Goal: Task Accomplishment & Management: Use online tool/utility

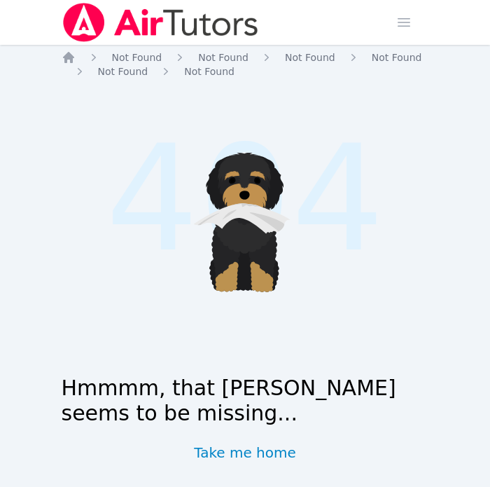
click at [74, 25] on img at bounding box center [161, 22] width 198 height 39
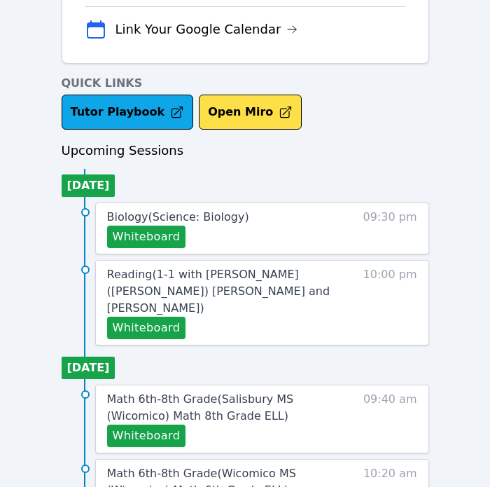
scroll to position [476, 0]
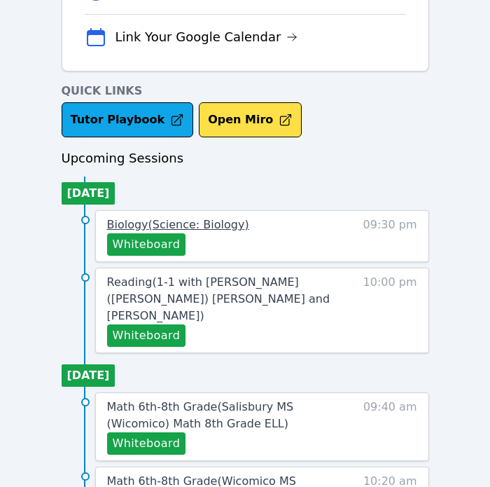
click at [224, 228] on span "Biology ( Science: Biology )" at bounding box center [178, 224] width 142 height 13
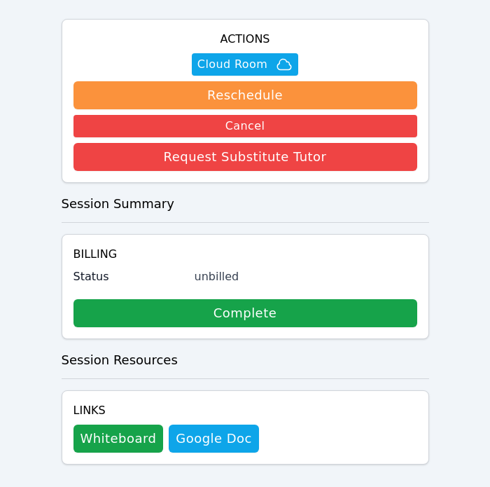
scroll to position [368, 0]
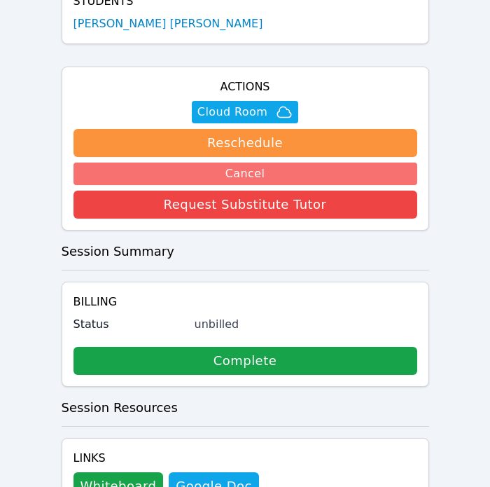
click at [236, 162] on button "Cancel" at bounding box center [246, 173] width 344 height 22
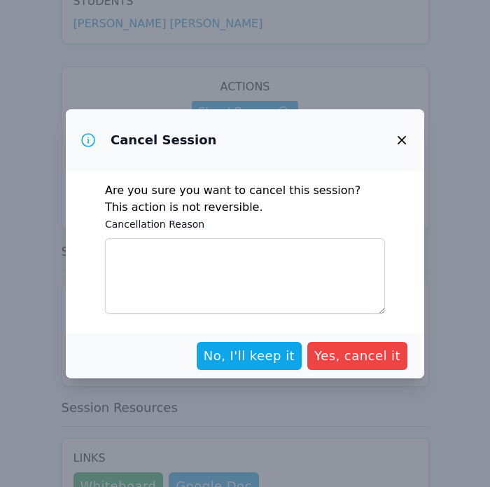
click at [405, 132] on icon "button" at bounding box center [401, 140] width 17 height 17
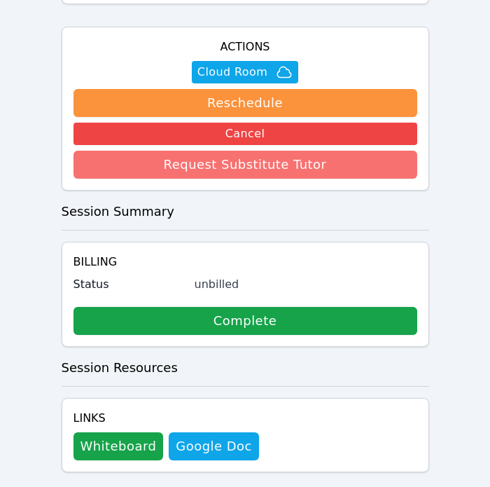
scroll to position [416, 0]
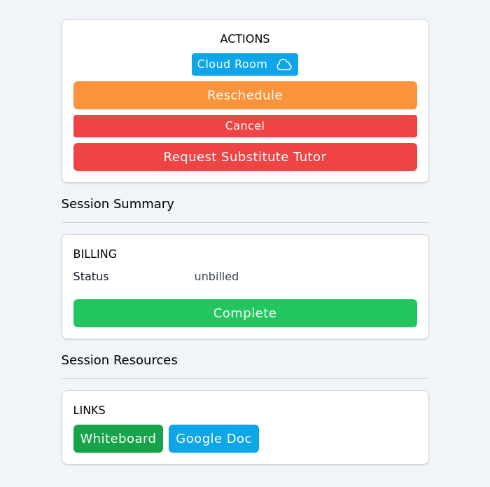
click at [206, 299] on link "Complete" at bounding box center [246, 313] width 344 height 28
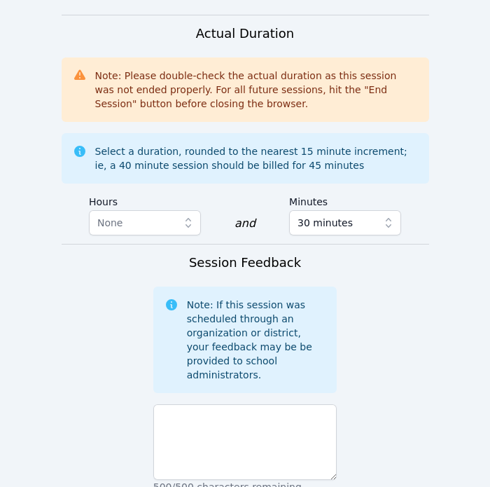
scroll to position [1047, 0]
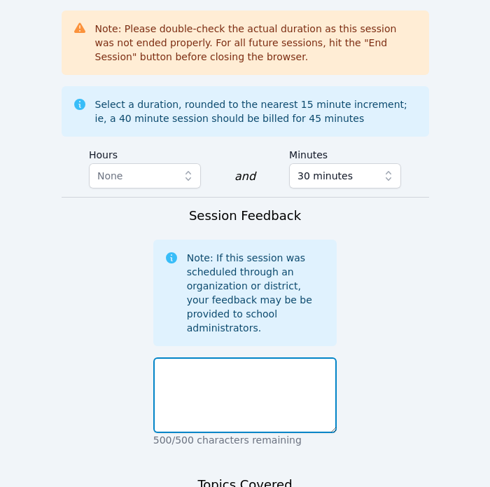
click at [242, 357] on textarea at bounding box center [245, 395] width 184 height 76
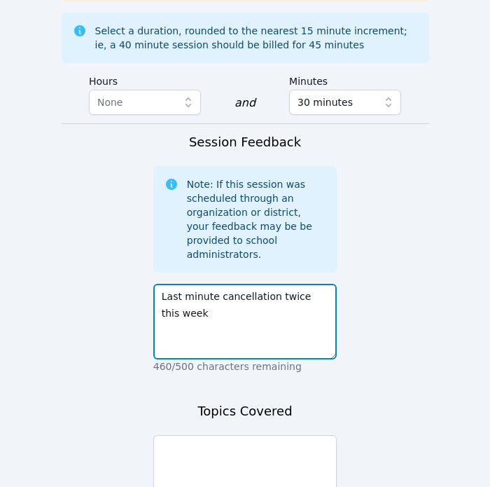
scroll to position [1191, 0]
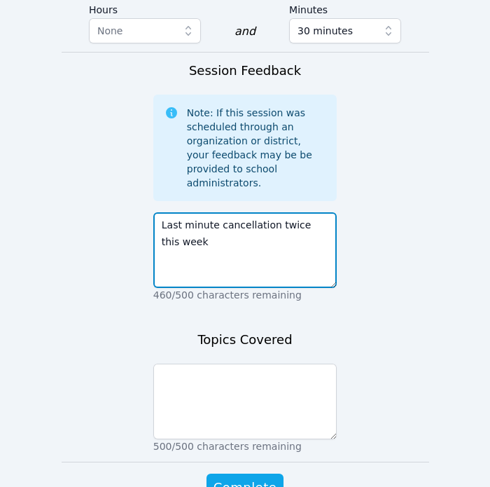
type textarea "Last minute cancellation twice this week"
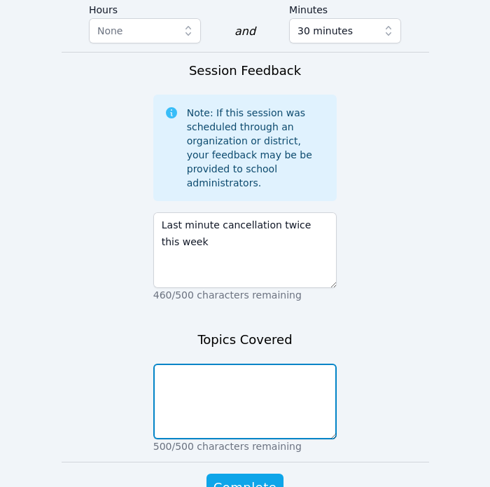
click at [202, 363] on textarea at bounding box center [245, 401] width 184 height 76
type textarea "n/a"
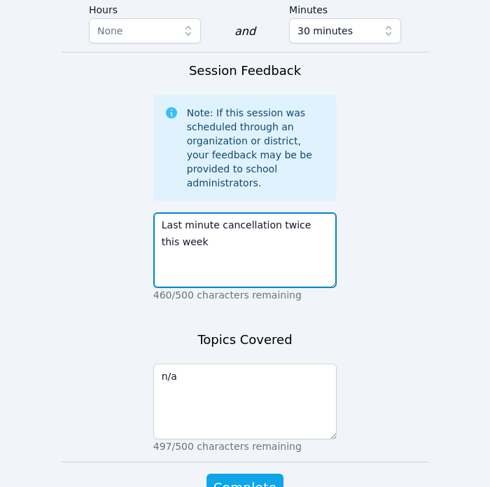
drag, startPoint x: 298, startPoint y: 214, endPoint x: 274, endPoint y: 170, distance: 49.5
click at [274, 212] on textarea "Last minute cancellation twice this week" at bounding box center [245, 250] width 184 height 76
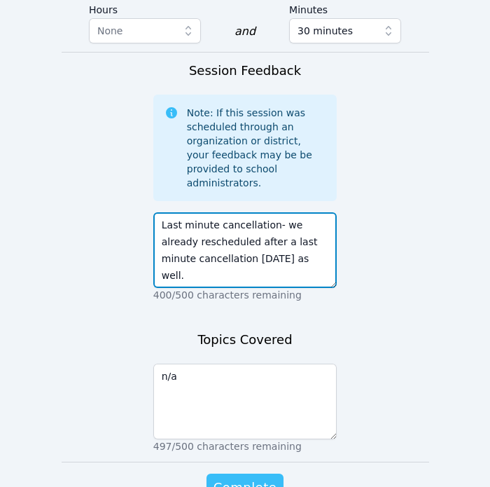
type textarea "Last minute cancellation- we already rescheduled after a last minute cancellati…"
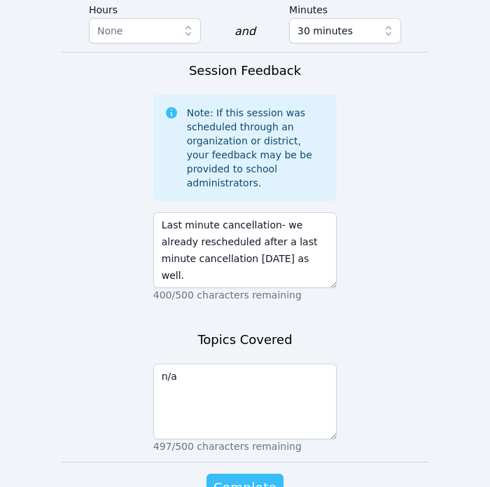
click at [269, 473] on button "Complete" at bounding box center [245, 487] width 77 height 28
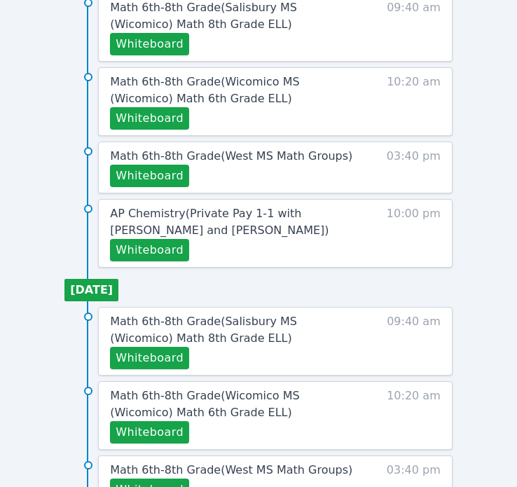
scroll to position [662, 0]
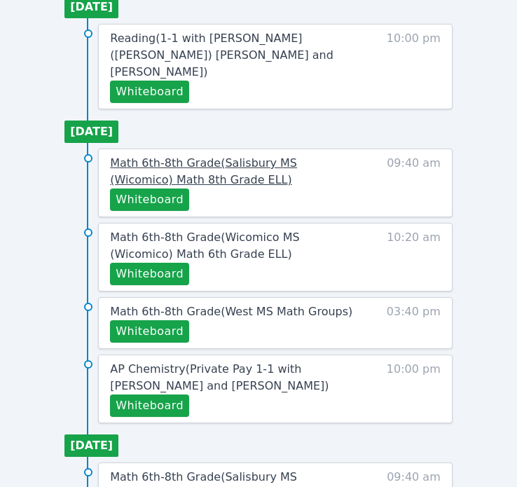
click at [167, 156] on span "Math 6th-8th Grade ( [PERSON_NAME][GEOGRAPHIC_DATA] (Wicomico) Math 8th Grade E…" at bounding box center [203, 171] width 187 height 30
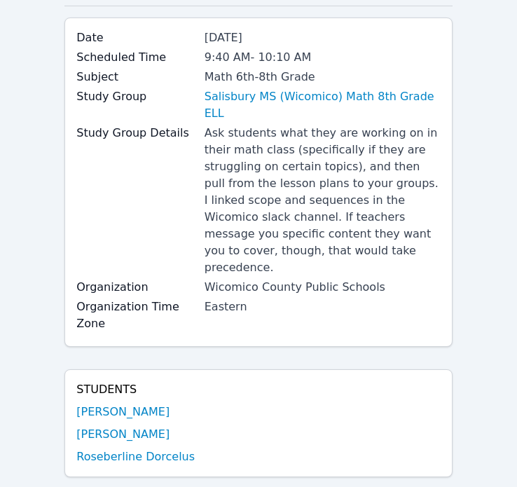
scroll to position [238, 0]
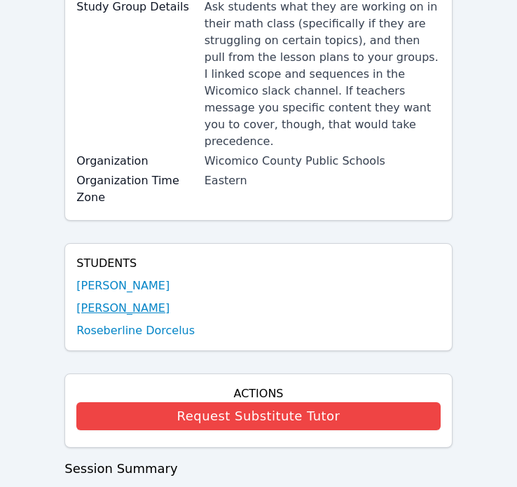
click at [133, 300] on link "Naicha Facile" at bounding box center [122, 308] width 93 height 17
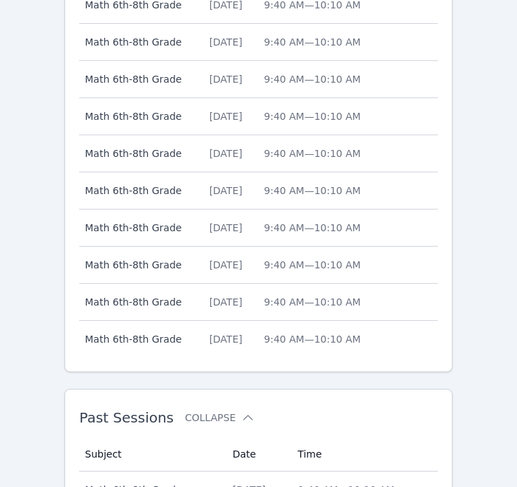
scroll to position [739, 0]
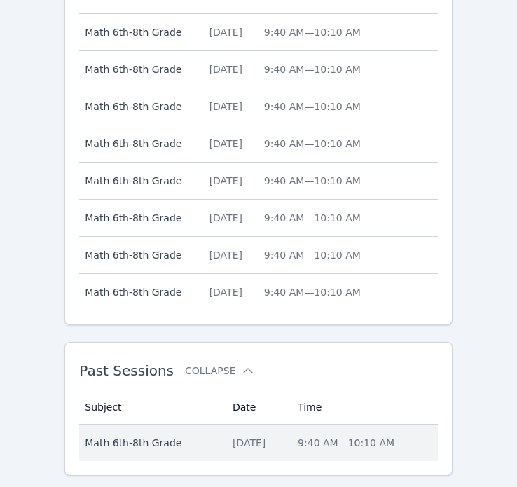
click at [164, 435] on span "Math 6th-8th Grade" at bounding box center [150, 442] width 131 height 14
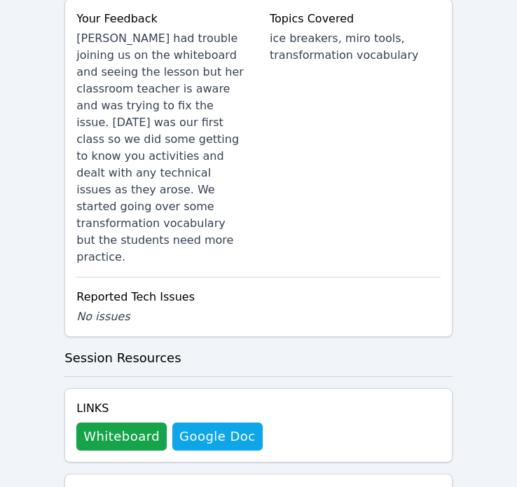
scroll to position [1185, 0]
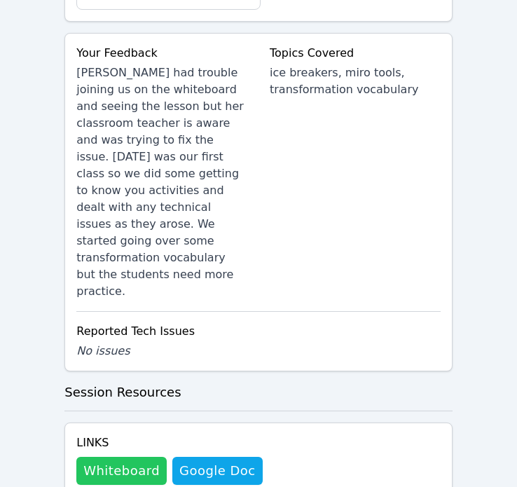
click at [136, 456] on button "Whiteboard" at bounding box center [121, 470] width 90 height 28
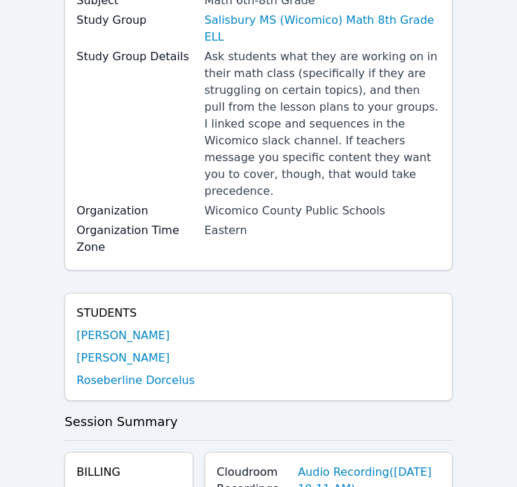
scroll to position [0, 0]
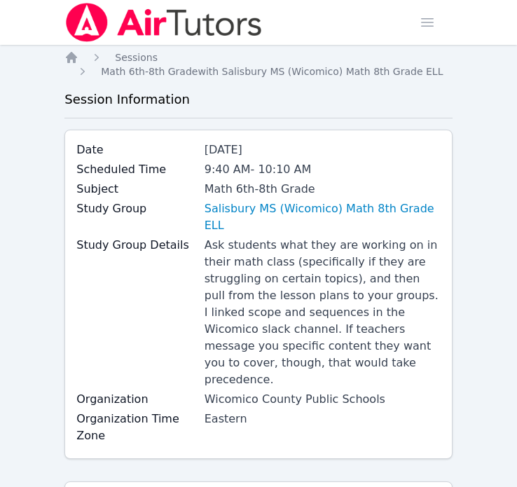
click at [87, 27] on img at bounding box center [163, 22] width 198 height 39
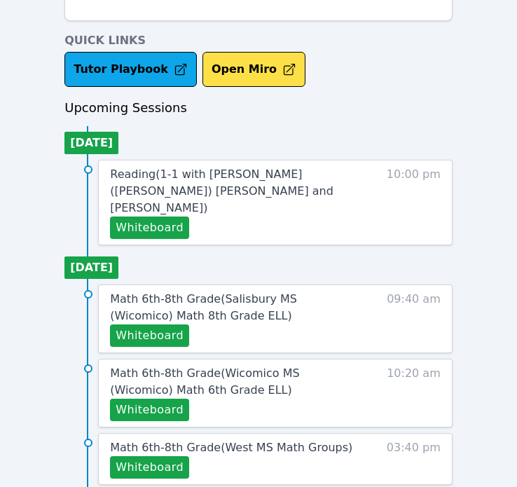
scroll to position [524, 0]
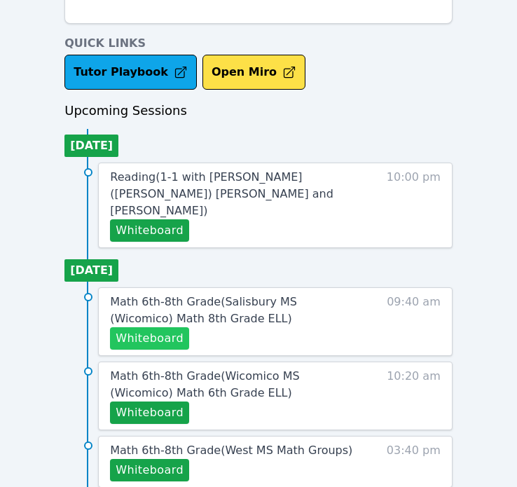
click at [158, 327] on button "Whiteboard" at bounding box center [149, 338] width 79 height 22
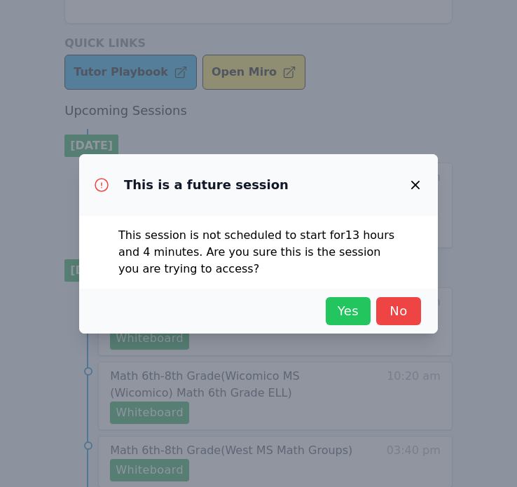
click at [349, 322] on button "Yes" at bounding box center [348, 311] width 45 height 28
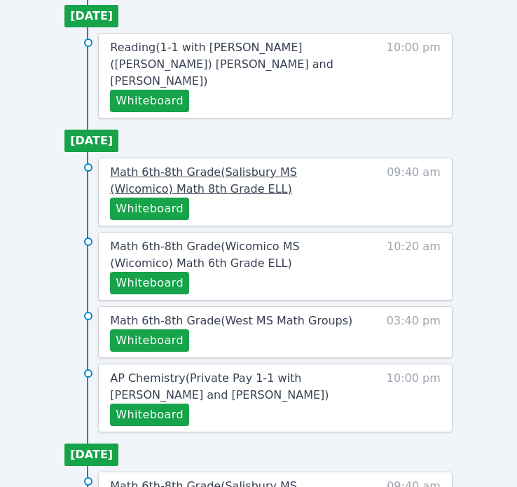
scroll to position [655, 0]
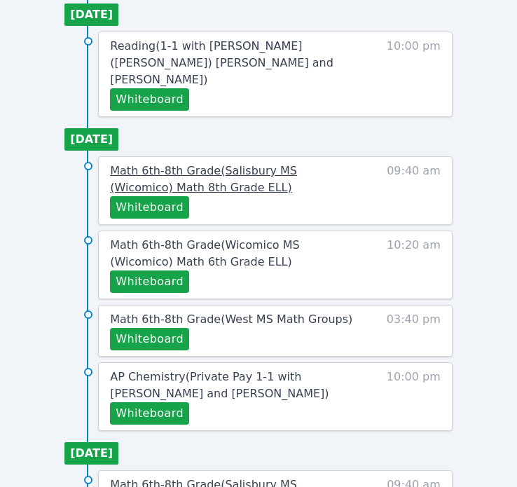
click at [208, 166] on span "Math 6th-8th Grade ( Salisbury MS (Wicomico) Math 8th Grade ELL )" at bounding box center [203, 179] width 187 height 30
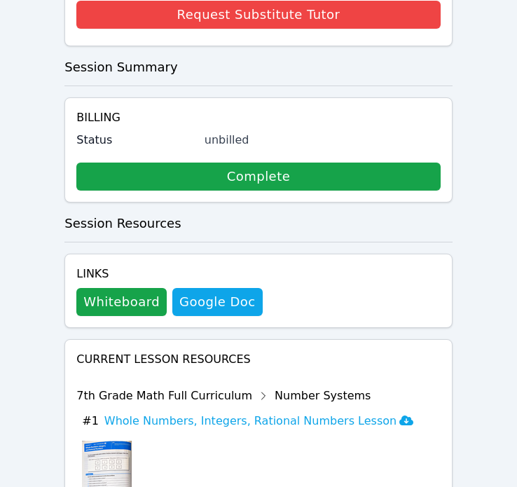
scroll to position [792, 0]
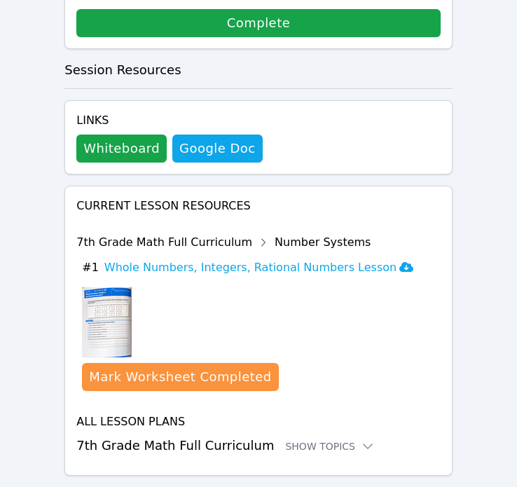
click at [249, 435] on h3 "7th Grade Math Full Curriculum Show Topics" at bounding box center [258, 445] width 364 height 20
click at [309, 439] on div "Show Topics" at bounding box center [330, 446] width 90 height 14
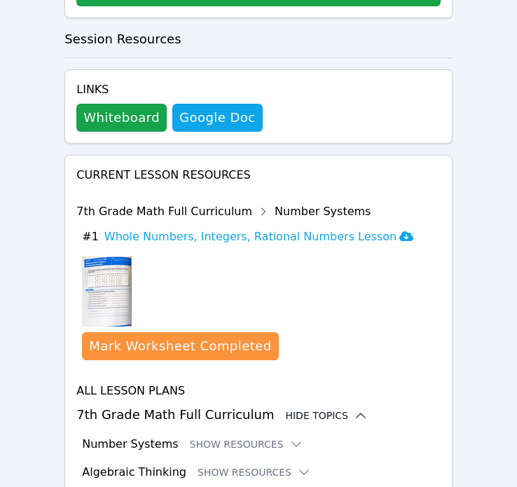
scroll to position [907, 0]
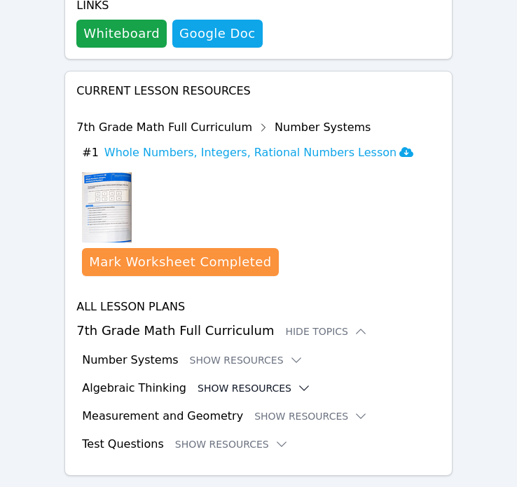
click at [281, 381] on button "Show Resources" at bounding box center [253, 388] width 113 height 14
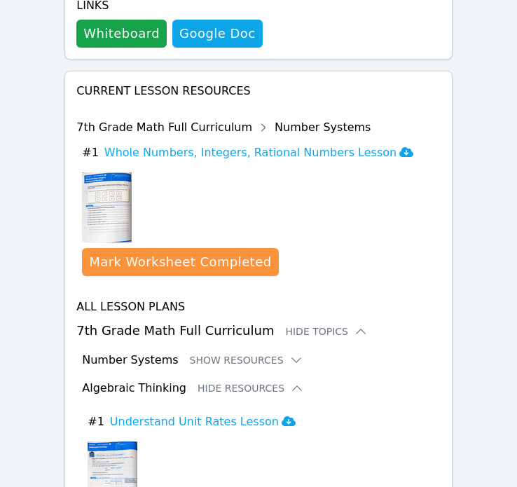
click at [300, 413] on button "# 1 Understand Unit Rates Lesson" at bounding box center [264, 421] width 353 height 17
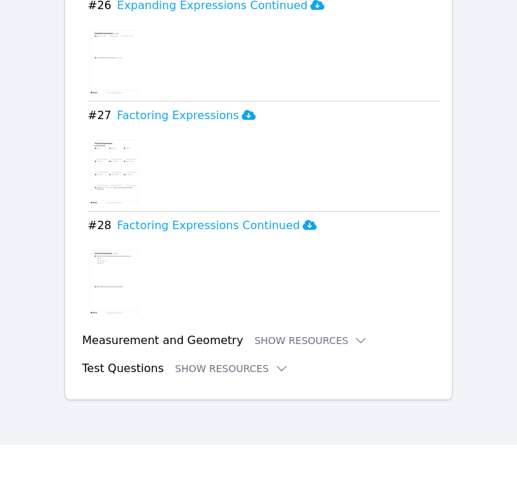
scroll to position [3995, 0]
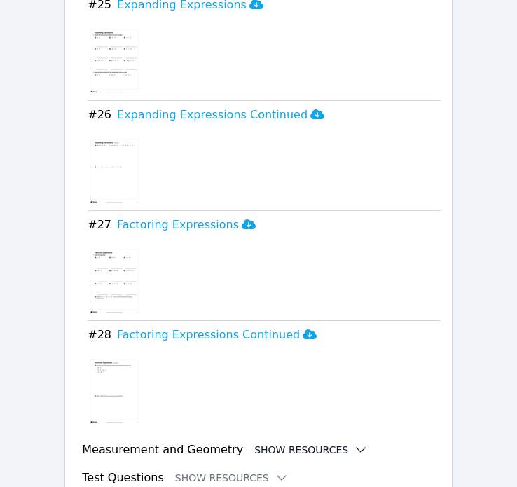
click at [284, 442] on button "Show Resources" at bounding box center [310, 449] width 113 height 14
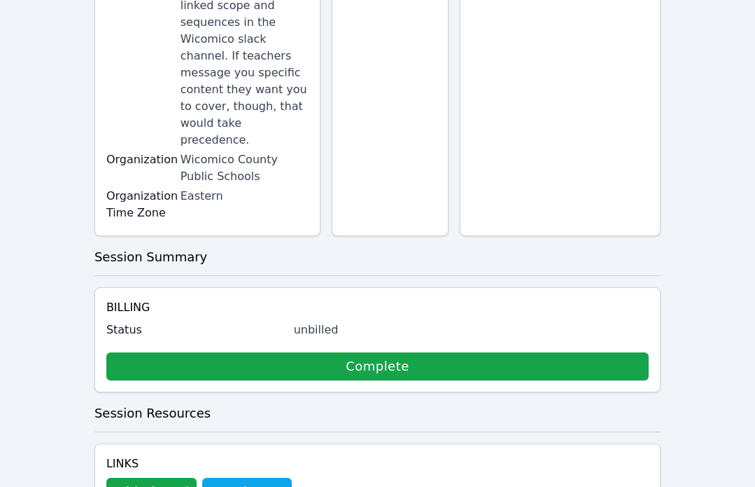
scroll to position [428, 0]
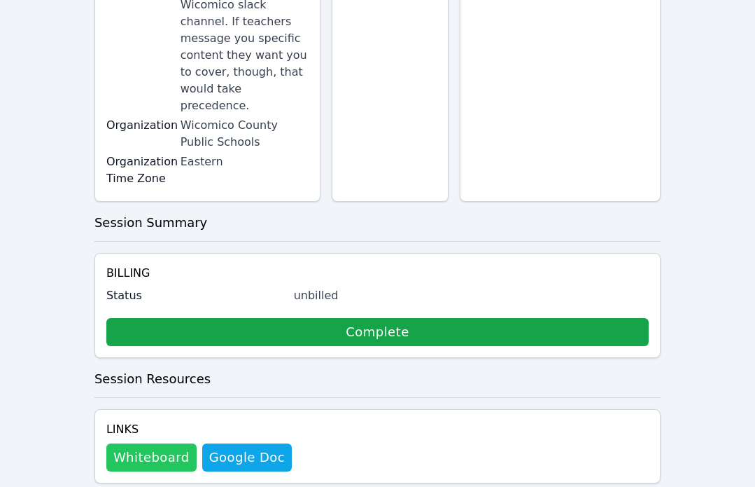
click at [126, 443] on button "Whiteboard" at bounding box center [151, 457] width 90 height 28
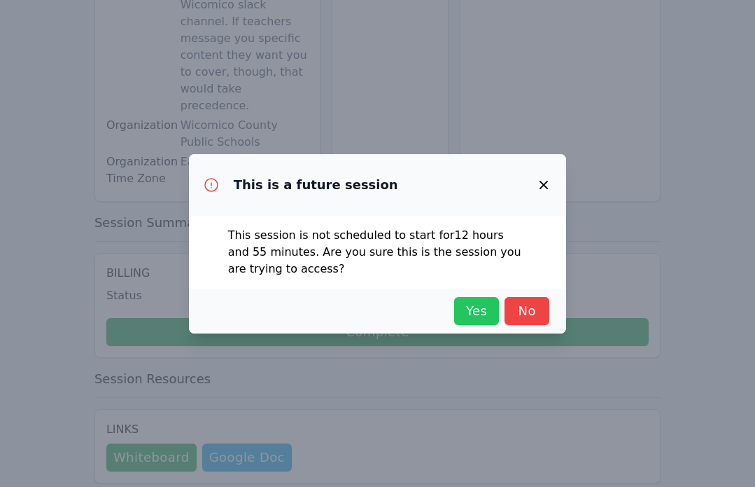
click at [466, 313] on span "Yes" at bounding box center [476, 311] width 31 height 20
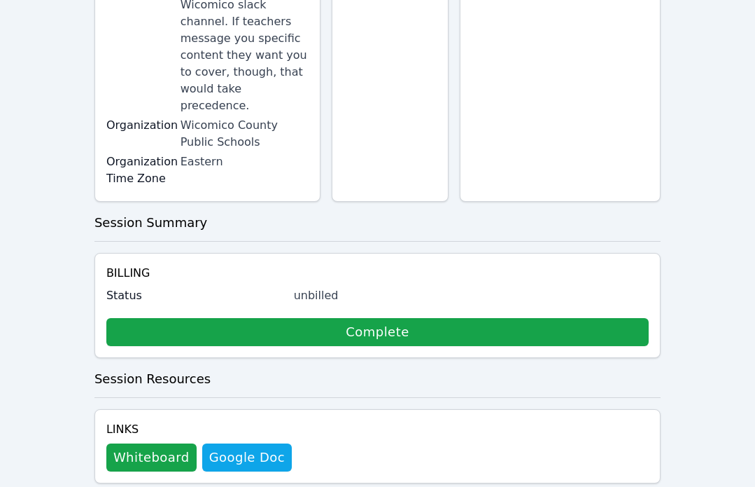
scroll to position [0, 0]
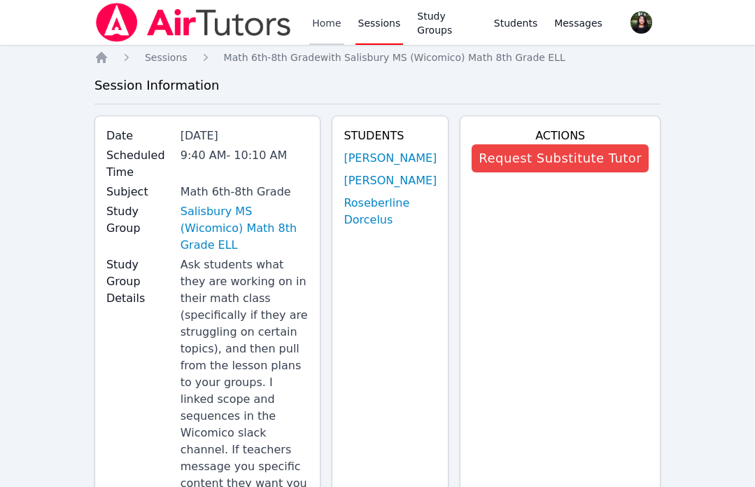
click at [309, 22] on div "Home Sessions Study Groups Students Messages" at bounding box center [350, 22] width 511 height 45
click at [339, 26] on link "Home" at bounding box center [326, 22] width 34 height 45
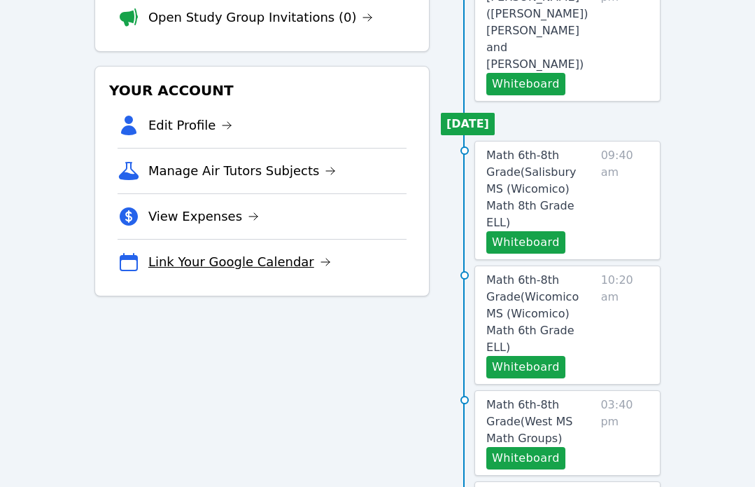
scroll to position [291, 0]
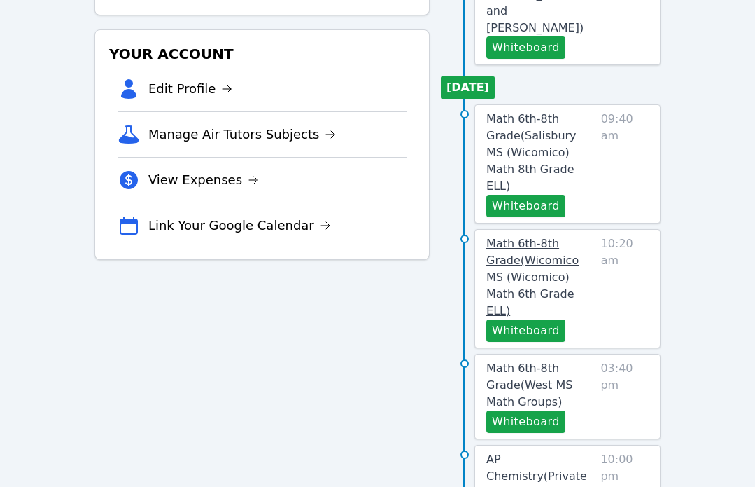
click at [516, 237] on span "Math 6th-8th Grade ( Wicomico MS (Wicomico) Math 6th Grade ELL )" at bounding box center [533, 277] width 92 height 81
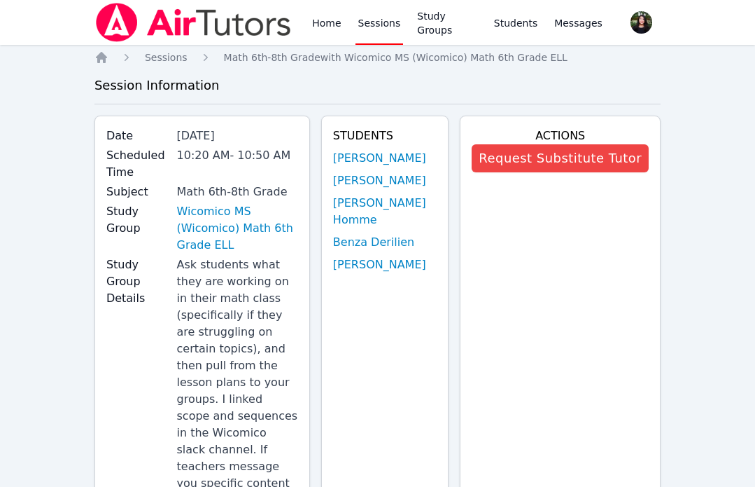
scroll to position [291, 0]
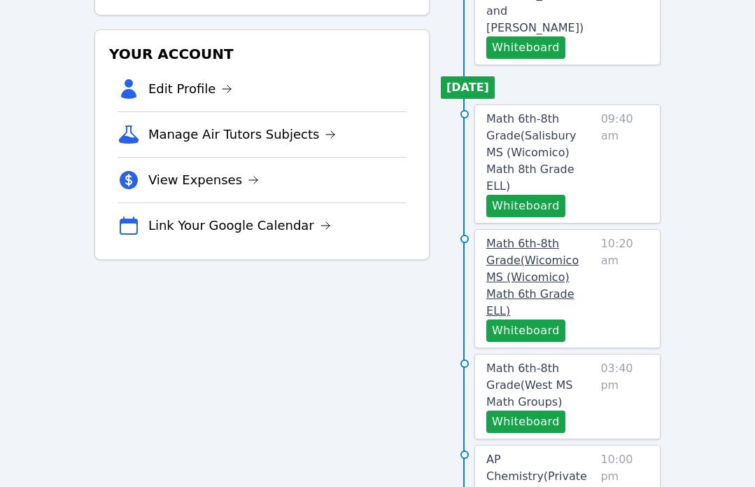
click at [516, 237] on span "Math 6th-8th Grade ( Wicomico MS (Wicomico) Math 6th Grade ELL )" at bounding box center [533, 277] width 92 height 81
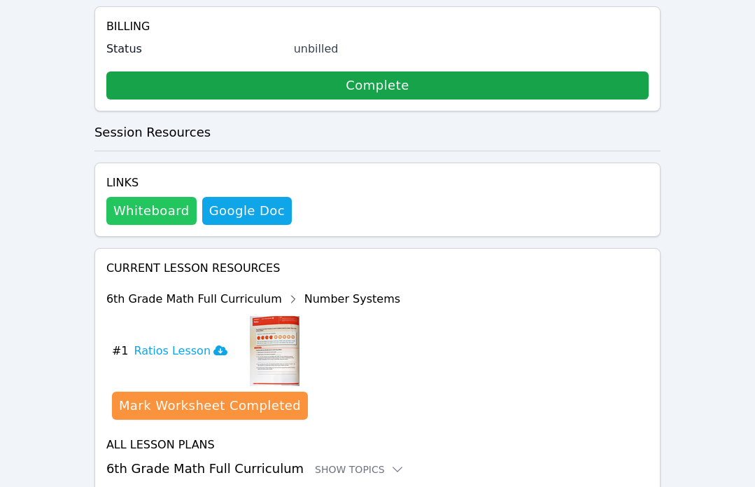
scroll to position [647, 0]
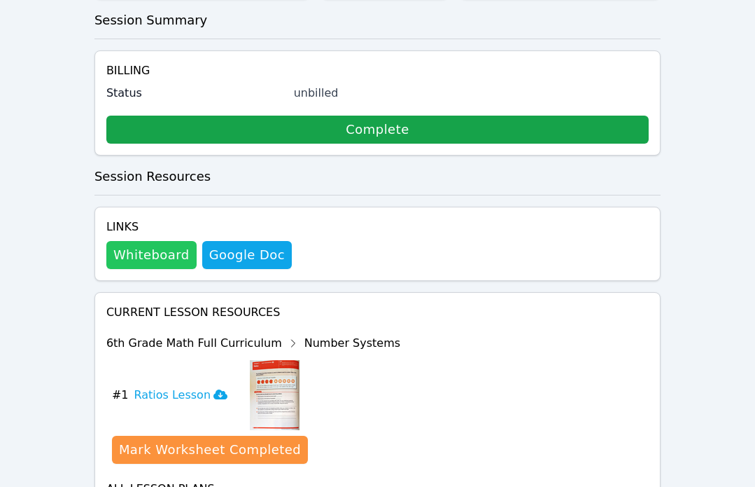
click at [157, 241] on button "Whiteboard" at bounding box center [151, 255] width 90 height 28
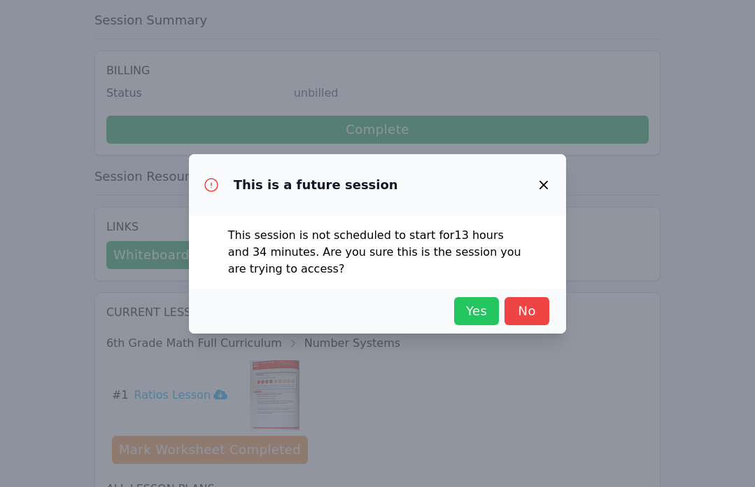
click at [479, 309] on span "Yes" at bounding box center [476, 311] width 31 height 20
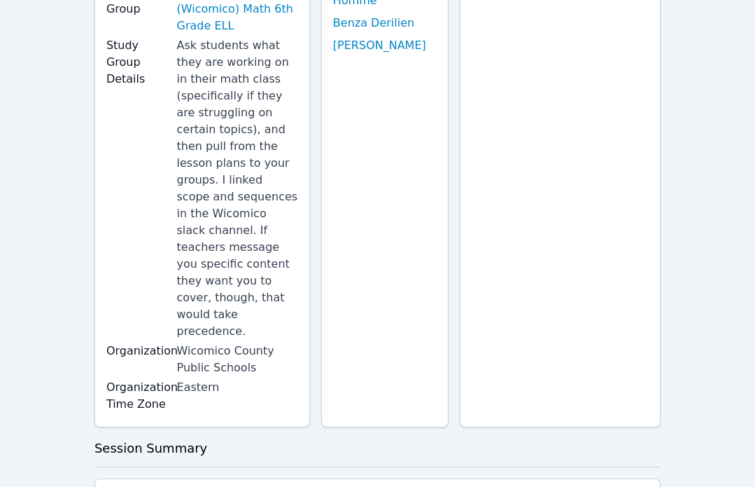
scroll to position [86, 0]
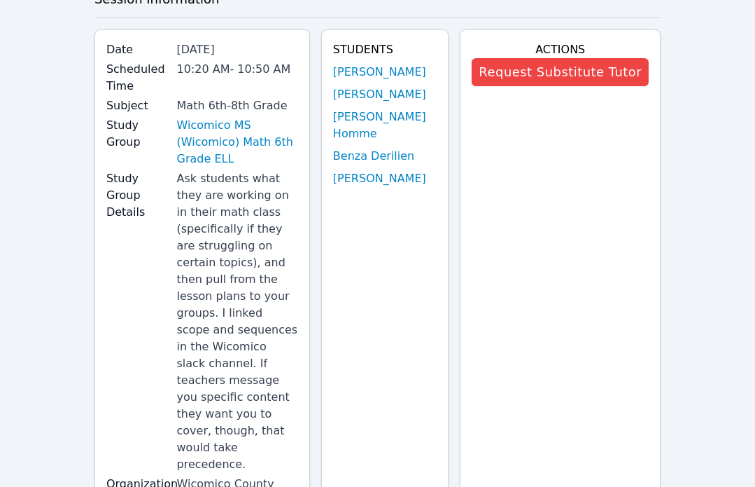
click at [375, 90] on link "Benndji Deshommes" at bounding box center [379, 94] width 93 height 17
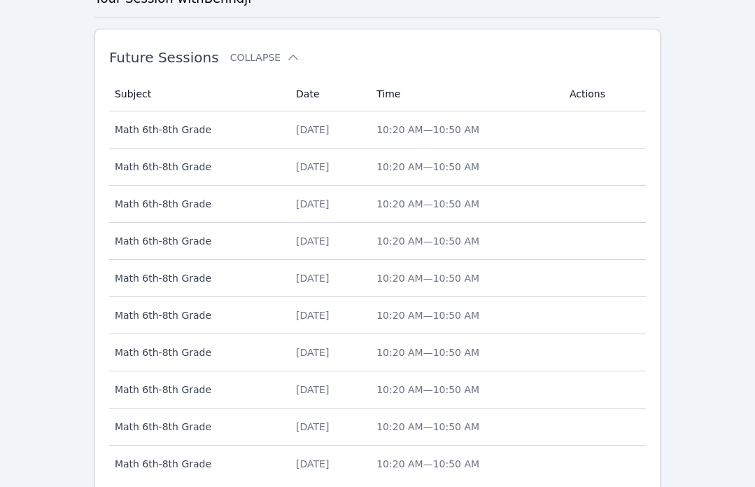
scroll to position [615, 0]
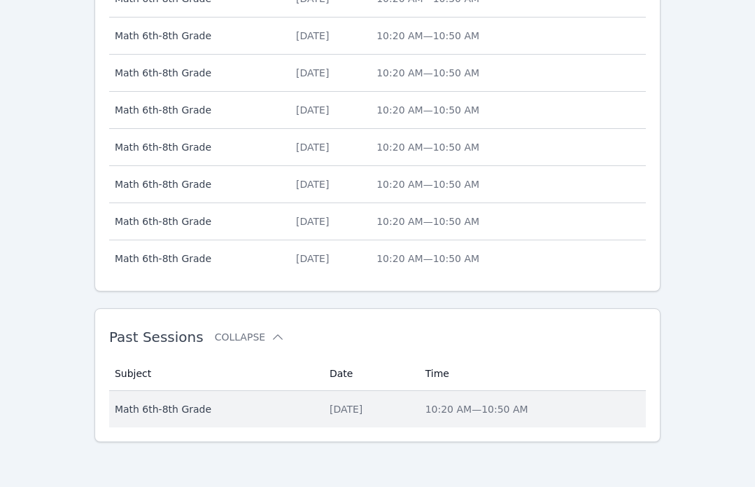
click at [286, 410] on span "Math 6th-8th Grade" at bounding box center [214, 409] width 198 height 14
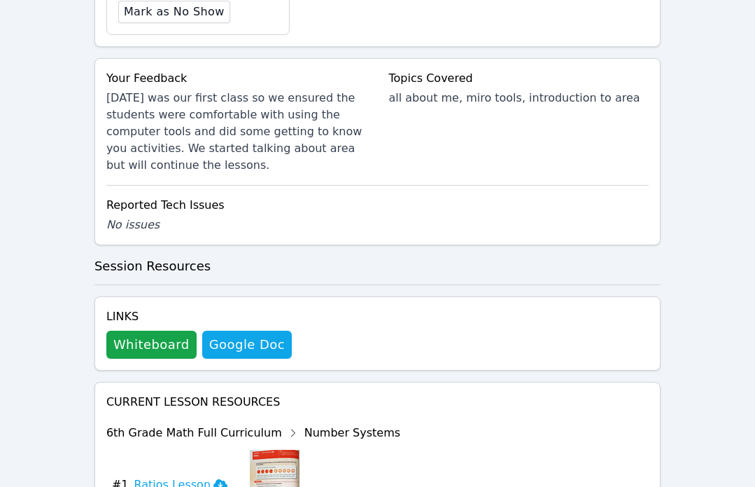
scroll to position [1062, 0]
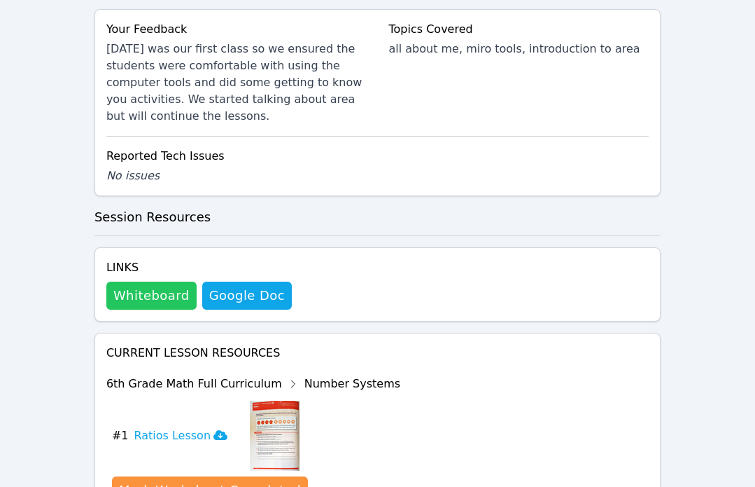
click at [166, 281] on button "Whiteboard" at bounding box center [151, 295] width 90 height 28
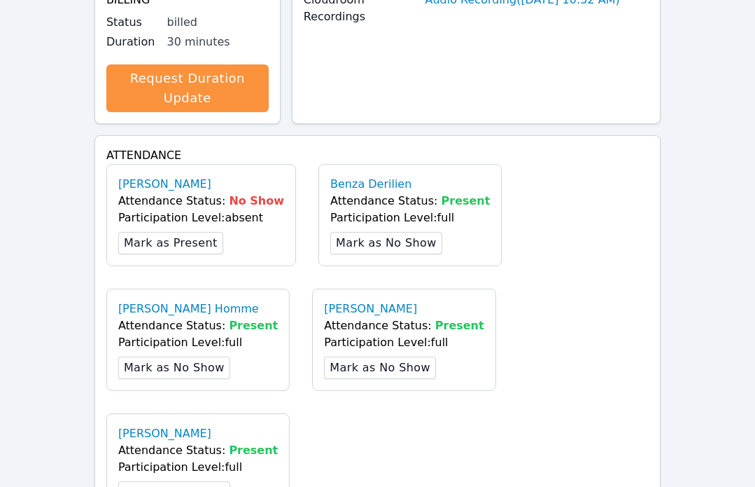
scroll to position [0, 0]
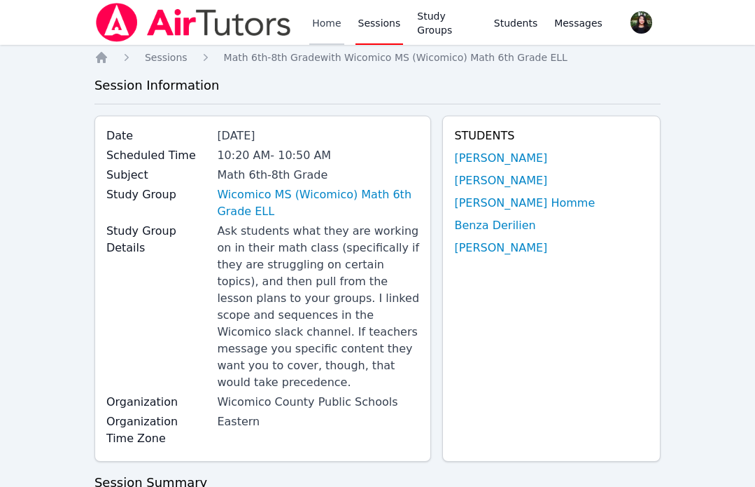
click at [314, 11] on link "Home" at bounding box center [326, 22] width 34 height 45
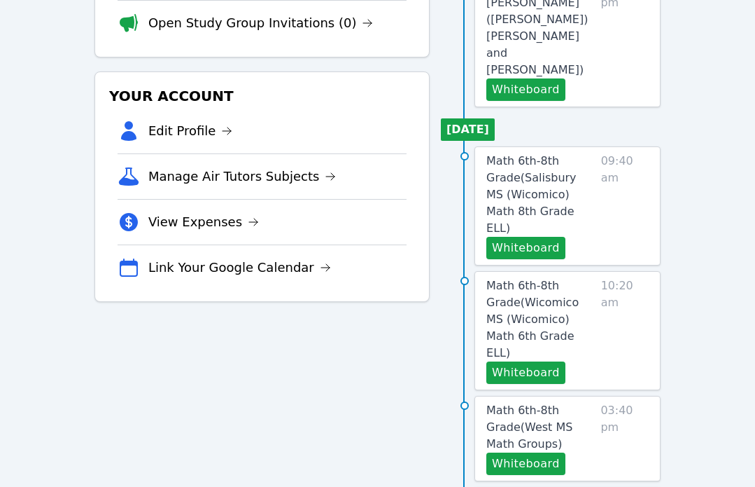
scroll to position [250, 0]
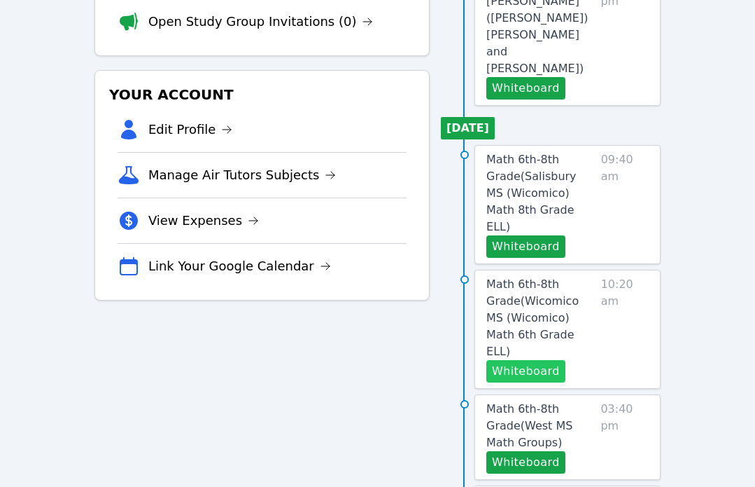
click at [516, 360] on button "Whiteboard" at bounding box center [526, 371] width 79 height 22
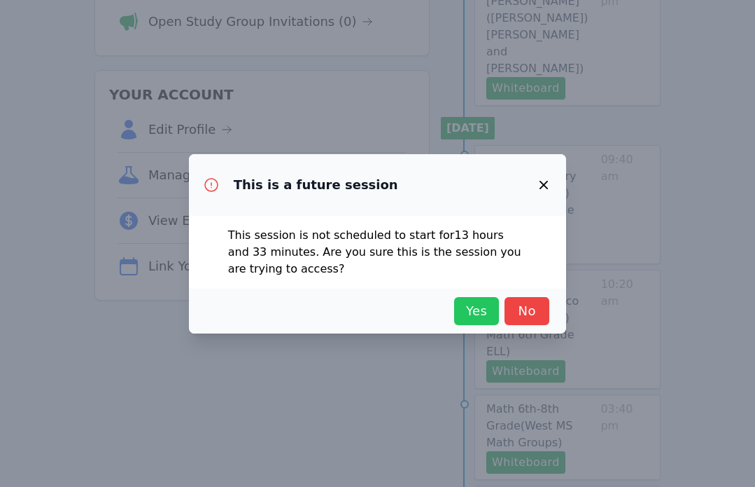
click at [462, 305] on span "Yes" at bounding box center [476, 311] width 31 height 20
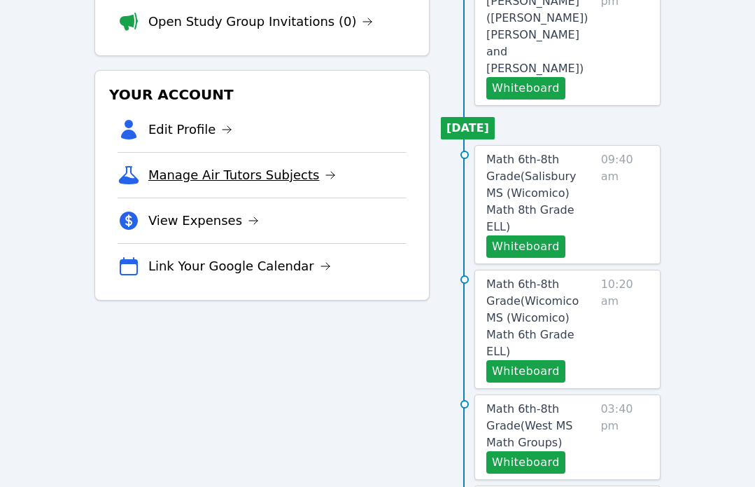
scroll to position [242, 0]
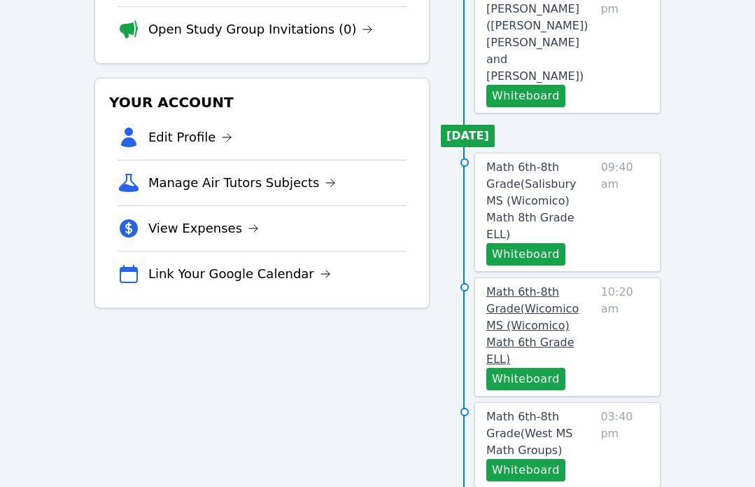
click at [516, 285] on span "Math 6th-8th Grade ( Wicomico MS (Wicomico) Math 6th Grade ELL )" at bounding box center [533, 325] width 92 height 81
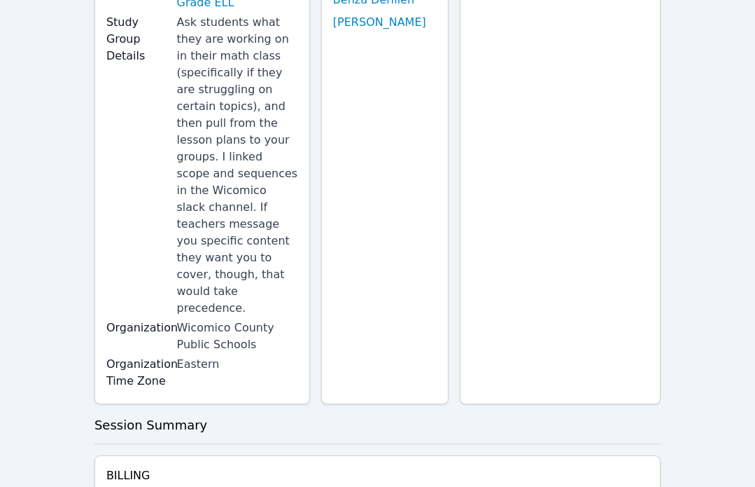
scroll to position [647, 0]
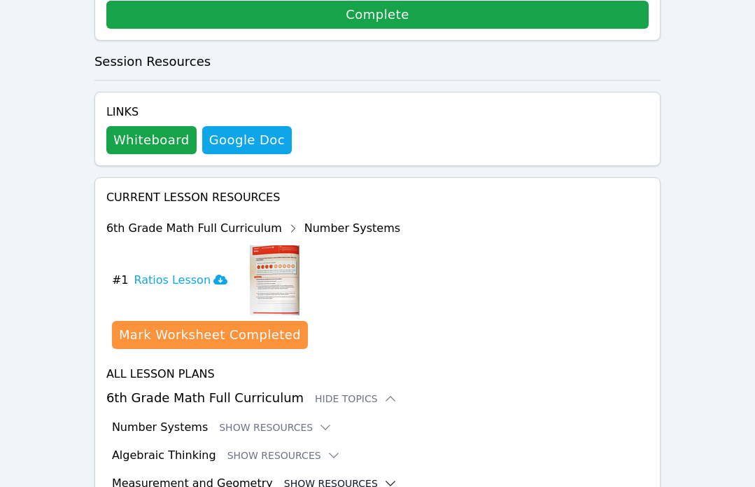
click at [288, 476] on button "Show Resources" at bounding box center [340, 483] width 113 height 14
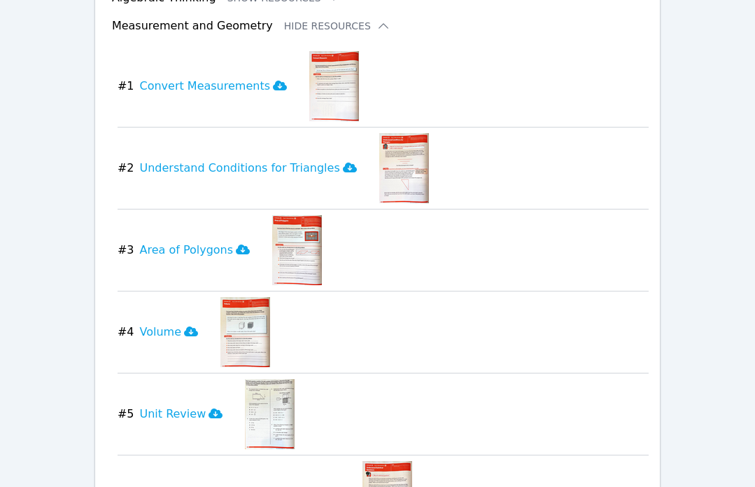
scroll to position [1184, 0]
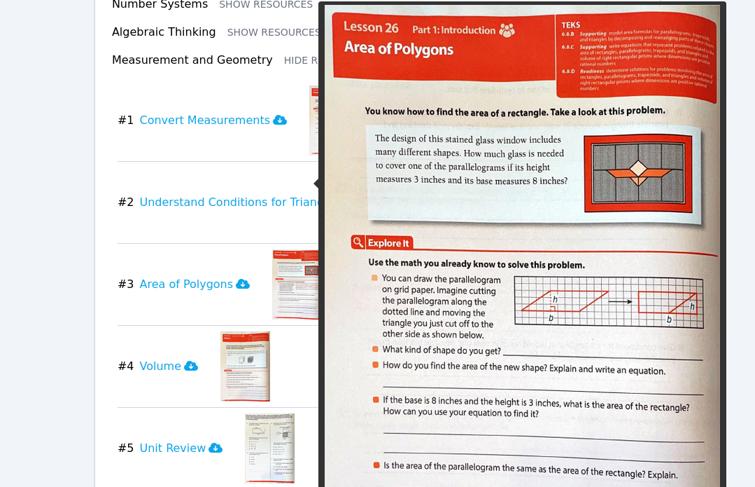
click at [298, 249] on img at bounding box center [297, 284] width 50 height 70
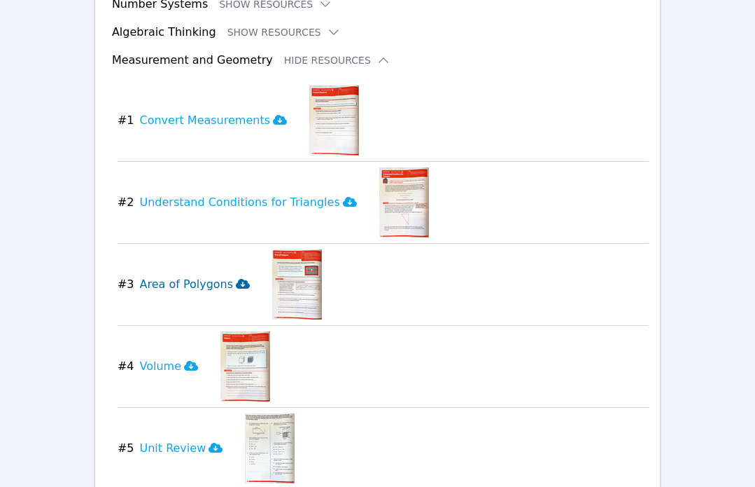
click at [201, 276] on h3 "Area of Polygons" at bounding box center [194, 284] width 111 height 17
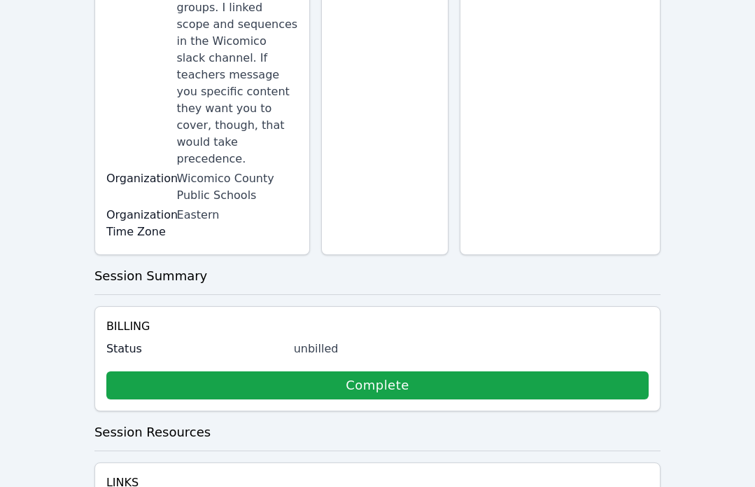
scroll to position [0, 0]
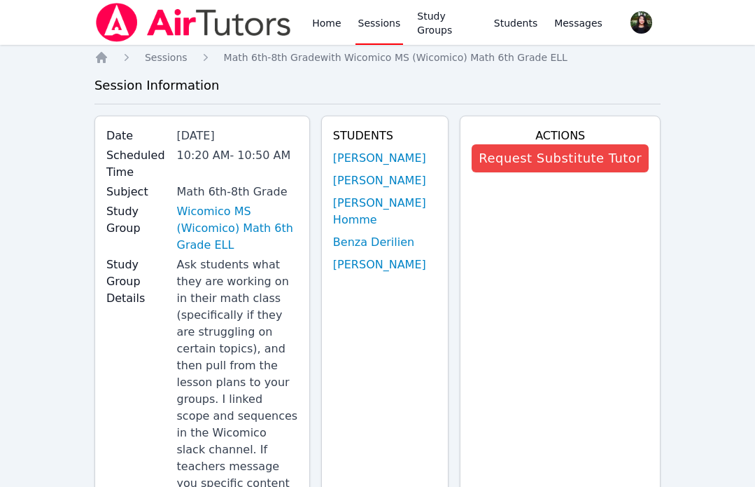
click at [382, 28] on link "Sessions" at bounding box center [380, 22] width 48 height 45
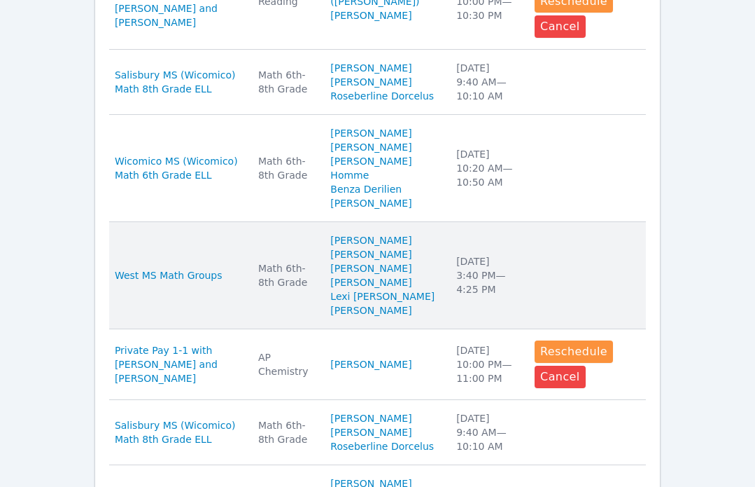
scroll to position [610, 0]
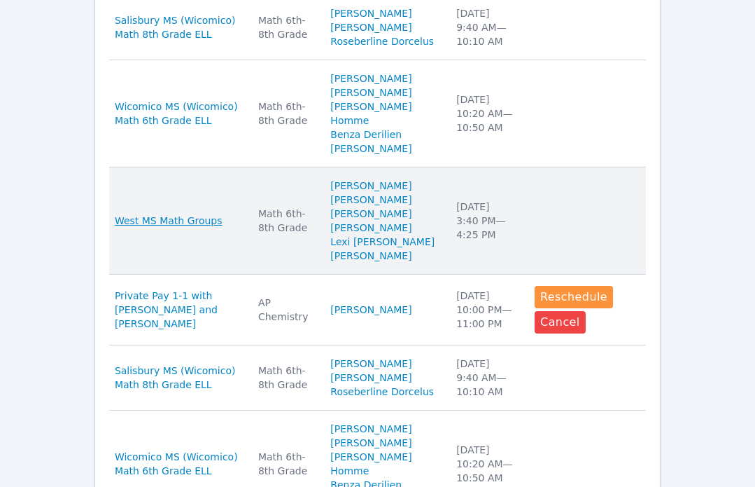
click at [163, 228] on span "West MS Math Groups" at bounding box center [169, 221] width 108 height 14
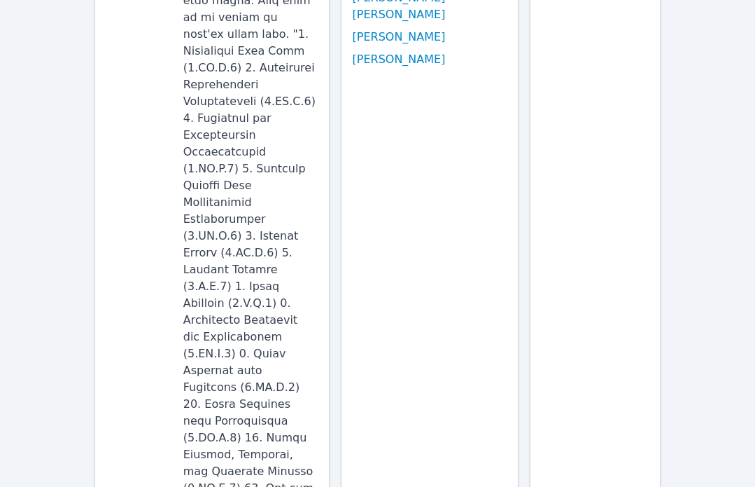
scroll to position [204, 0]
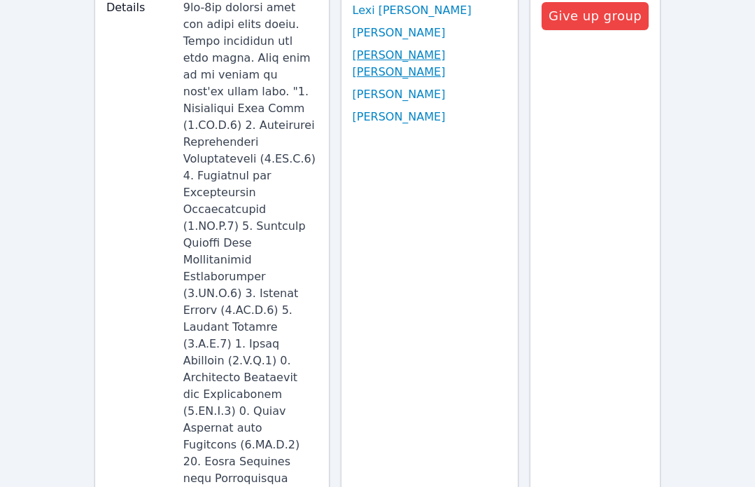
click at [440, 62] on link "Juan Cruz Ramos" at bounding box center [430, 64] width 155 height 34
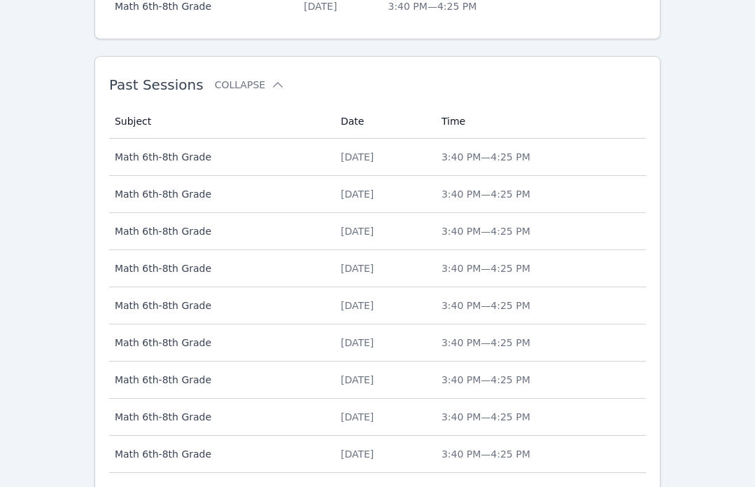
scroll to position [918, 0]
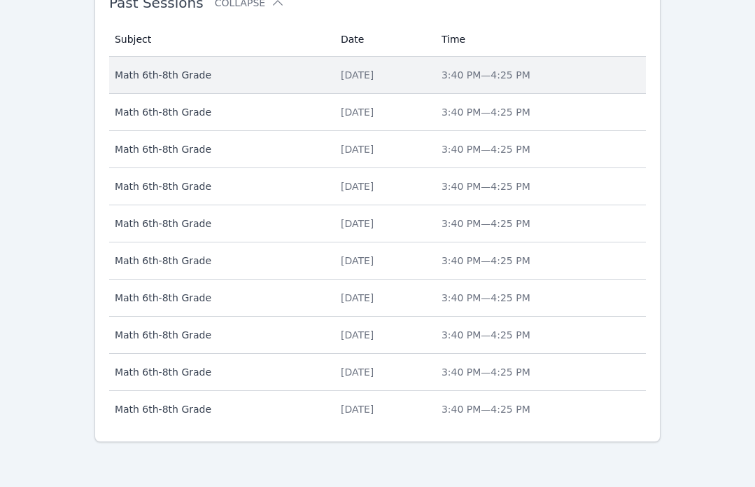
click at [343, 76] on div "Tue Sep 16" at bounding box center [383, 75] width 84 height 14
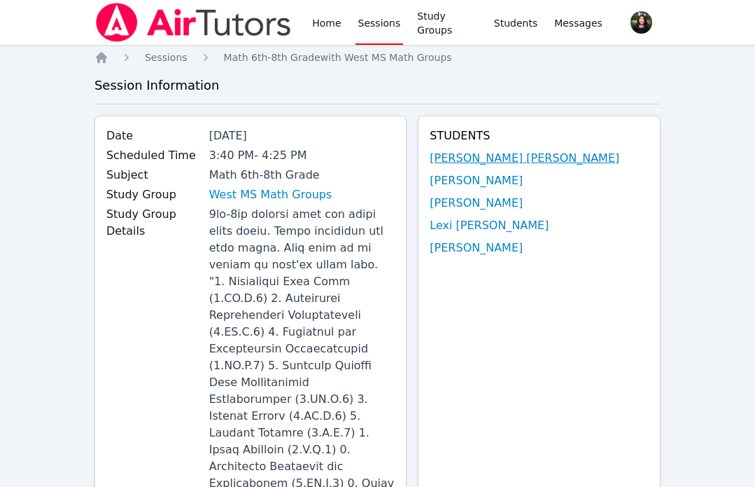
click at [516, 157] on link "Juan Cruz Ramos" at bounding box center [525, 158] width 190 height 17
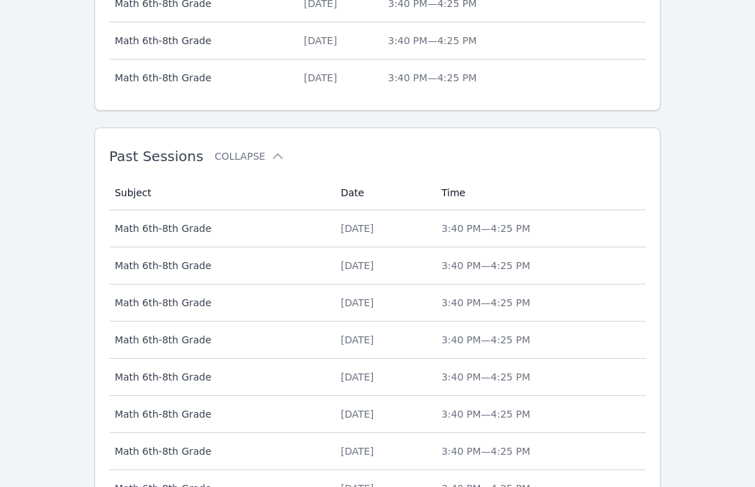
scroll to position [779, 0]
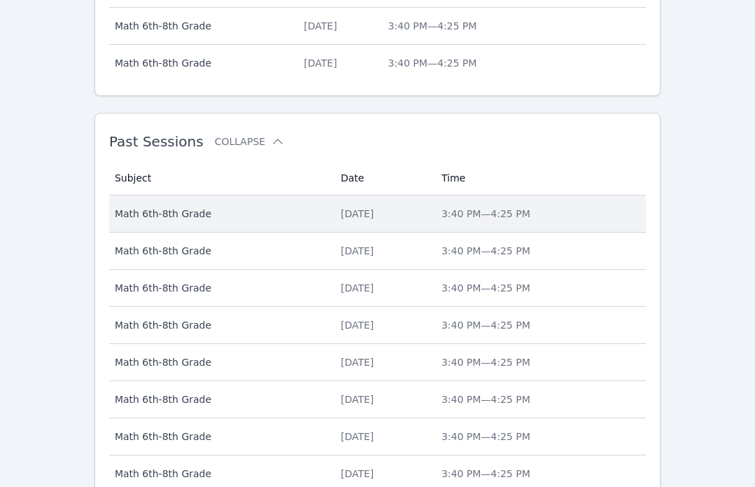
click at [305, 218] on span "Math 6th-8th Grade" at bounding box center [219, 214] width 209 height 14
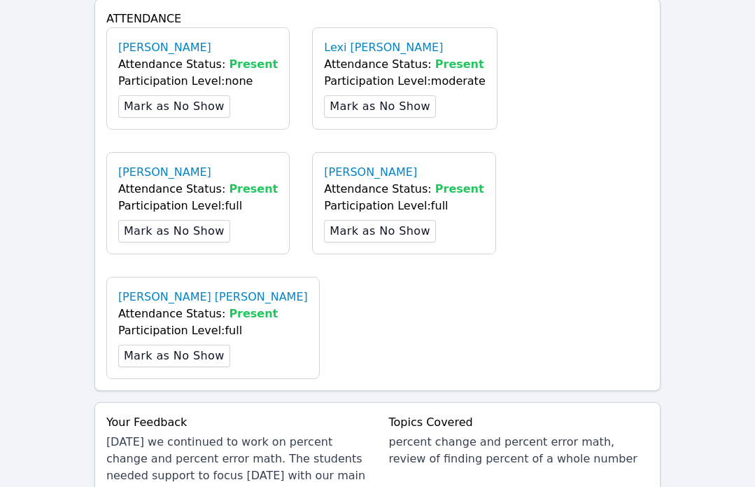
scroll to position [1258, 0]
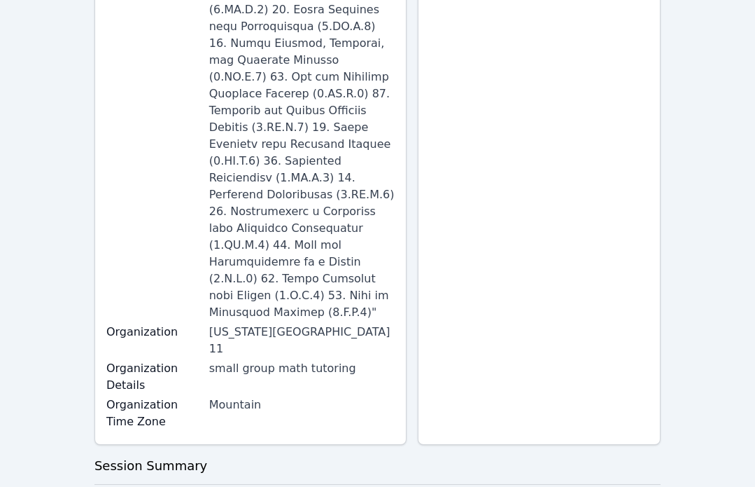
scroll to position [0, 0]
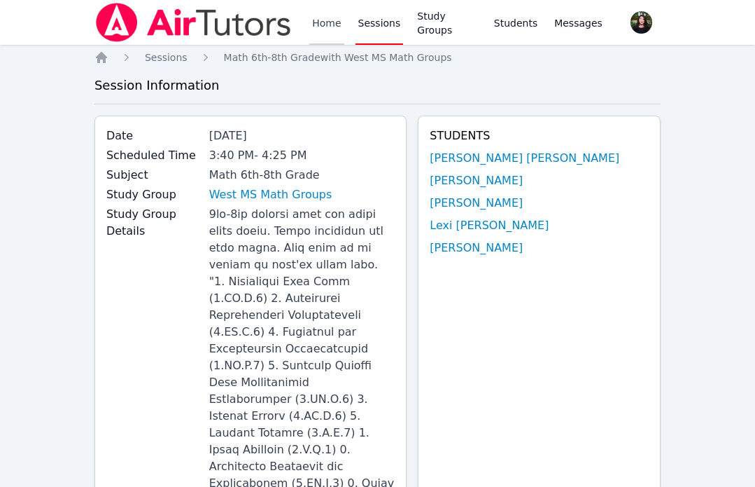
click at [337, 22] on link "Home" at bounding box center [326, 22] width 34 height 45
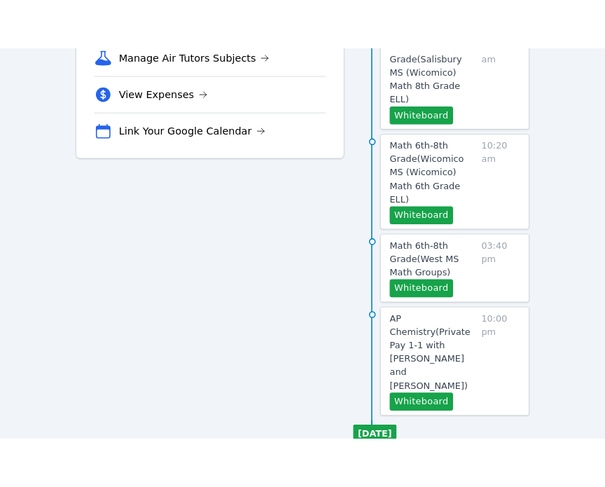
scroll to position [416, 0]
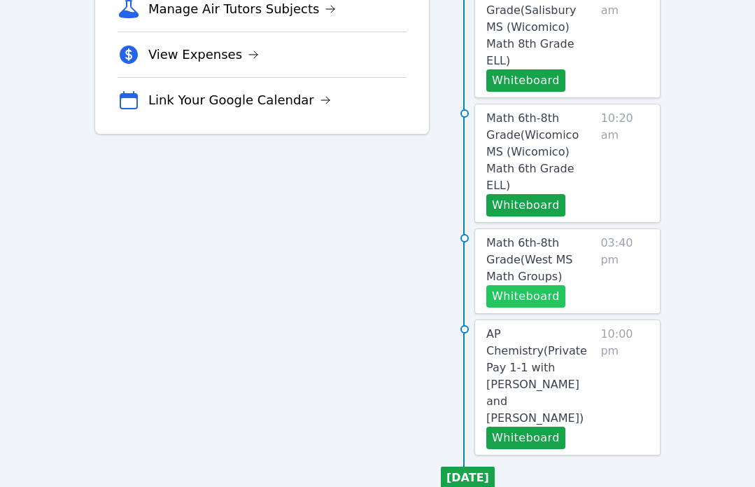
click at [516, 285] on button "Whiteboard" at bounding box center [526, 296] width 79 height 22
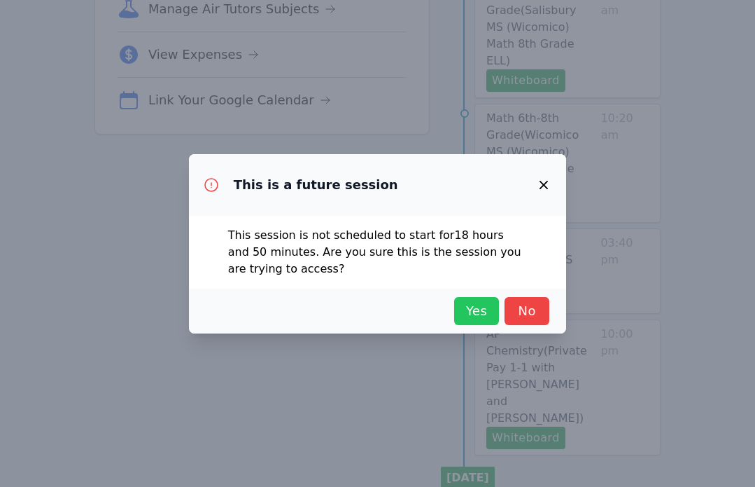
click at [481, 310] on span "Yes" at bounding box center [476, 311] width 31 height 20
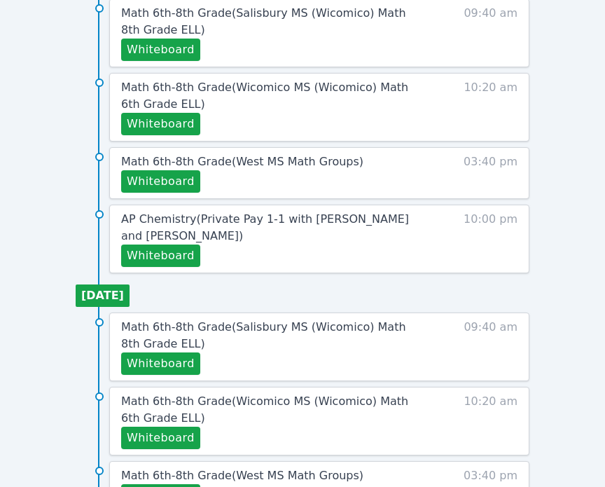
scroll to position [792, 0]
